Goal: Contribute content

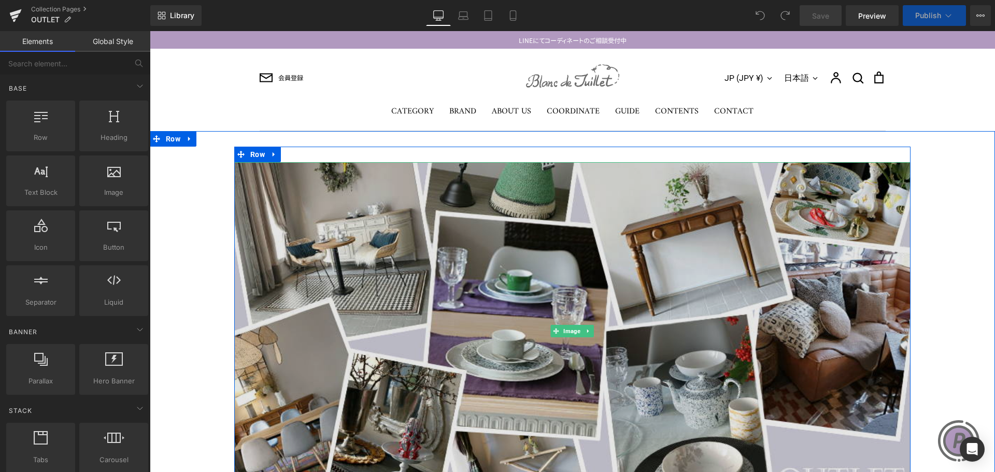
click at [539, 228] on img at bounding box center [572, 331] width 676 height 338
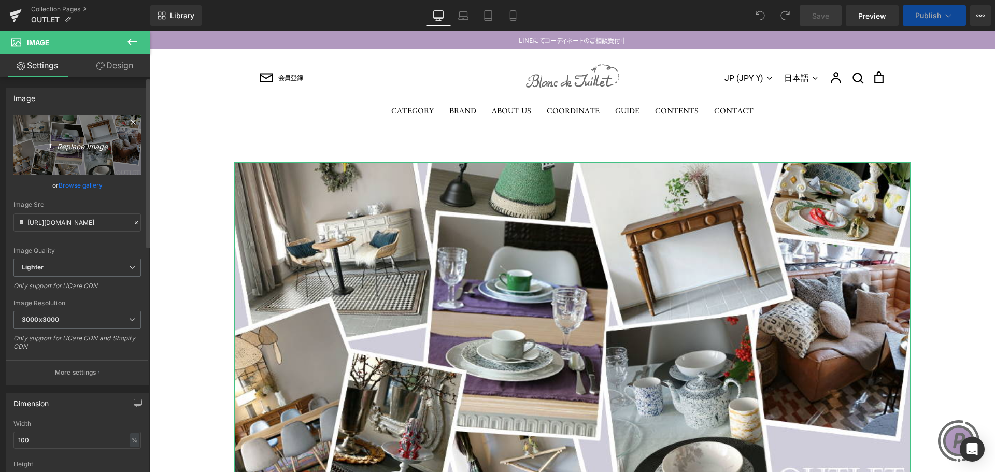
click at [24, 153] on link "Replace Image" at bounding box center [76, 145] width 127 height 60
type input "C:\fakepath\Outlet-top3.jpg"
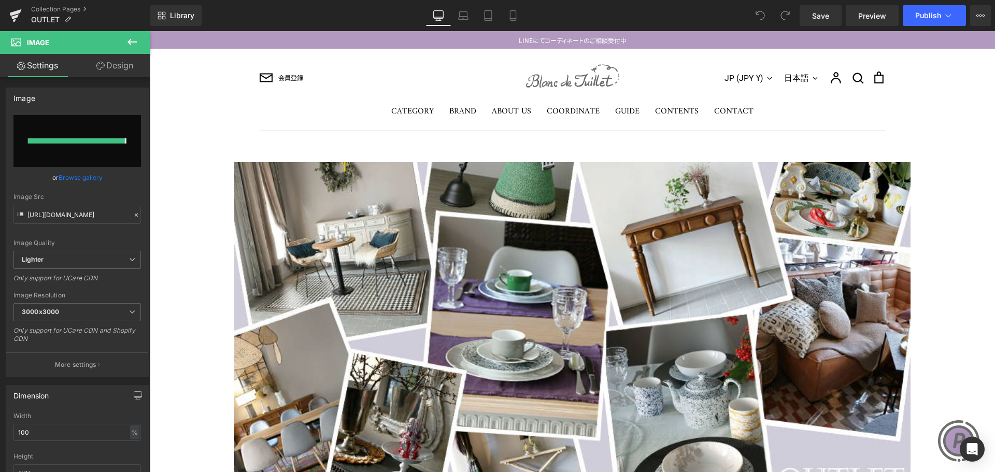
type input "[URL][DOMAIN_NAME]"
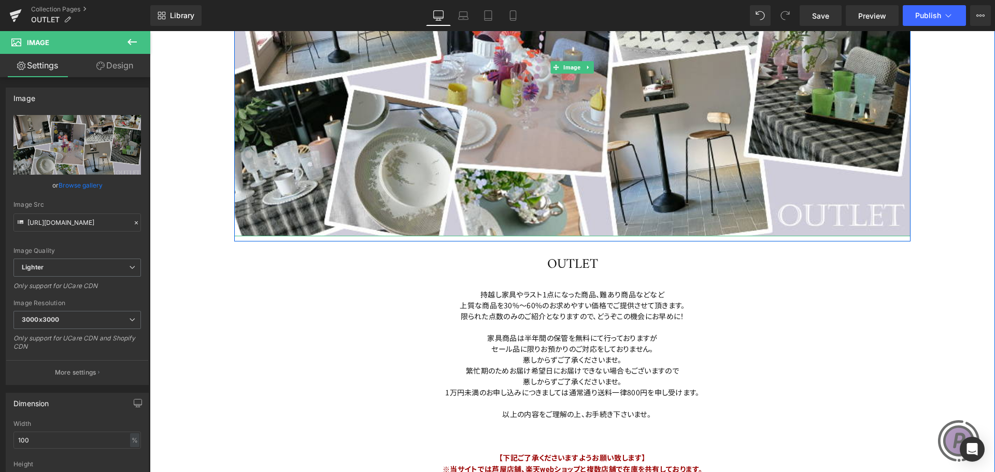
scroll to position [311, 0]
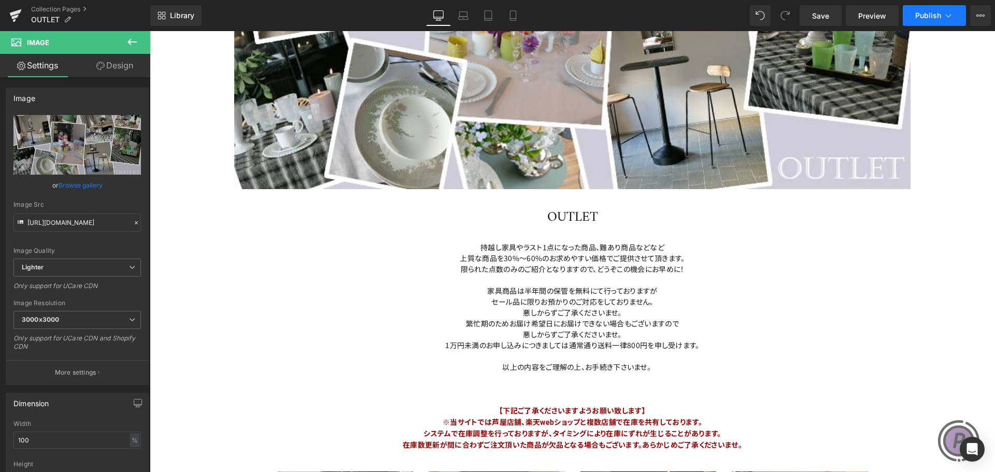
click at [938, 11] on span "Publish" at bounding box center [928, 15] width 26 height 8
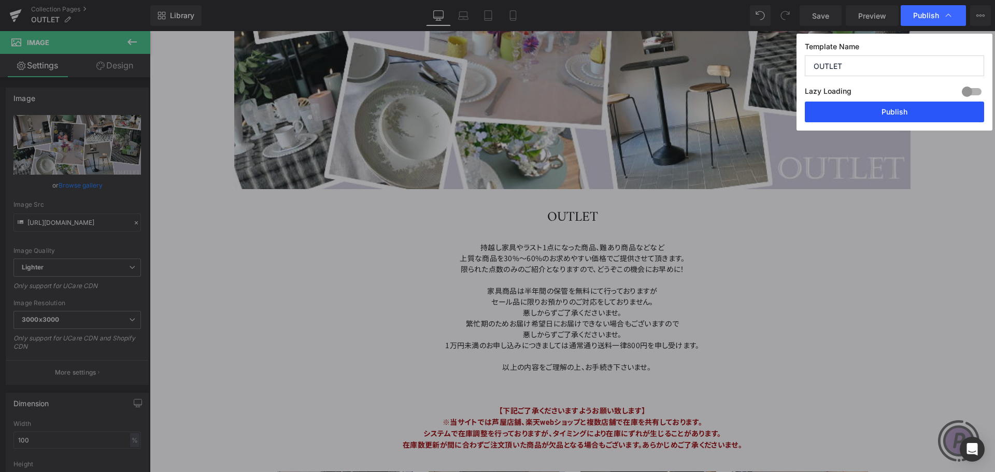
click at [913, 108] on button "Publish" at bounding box center [894, 112] width 179 height 21
